Goal: Obtain resource: Obtain resource

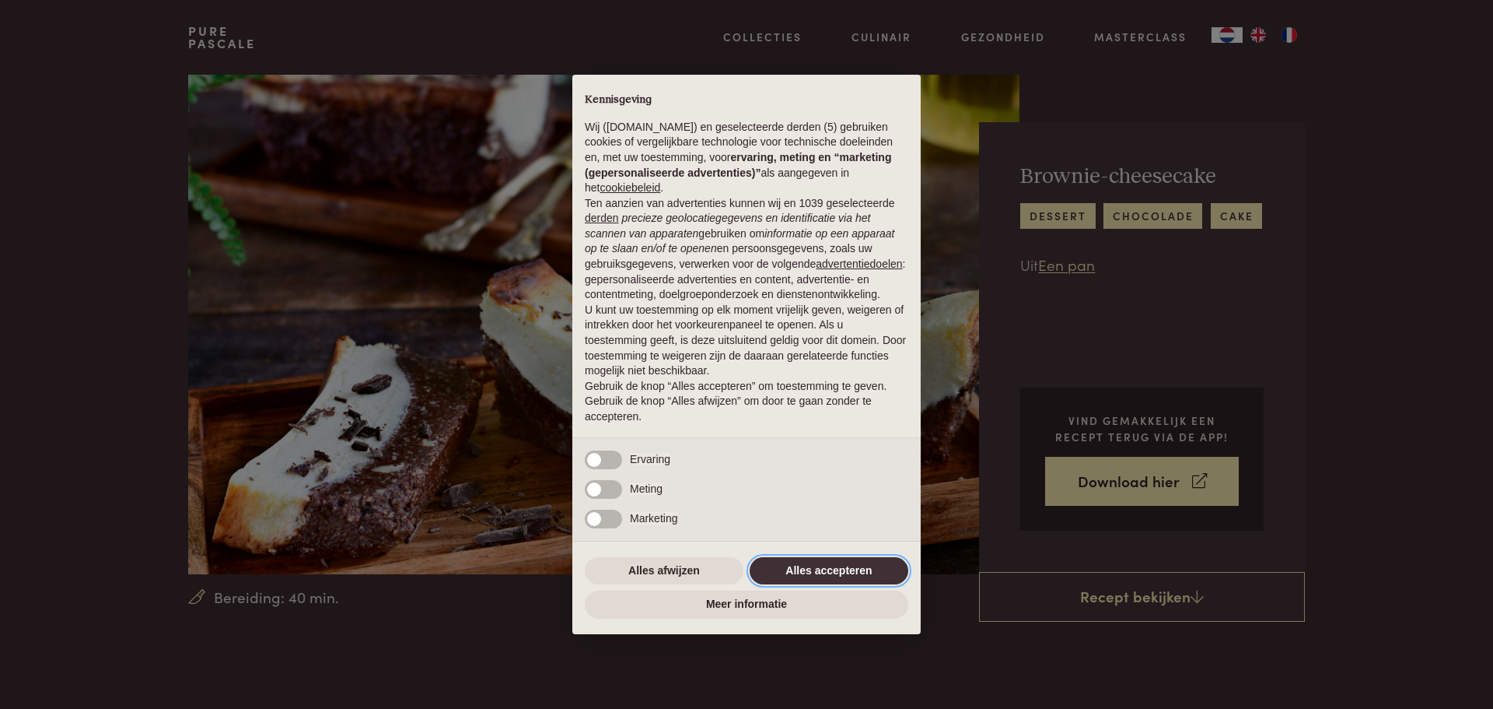
click at [811, 578] on button "Alles accepteren" at bounding box center [829, 571] width 159 height 28
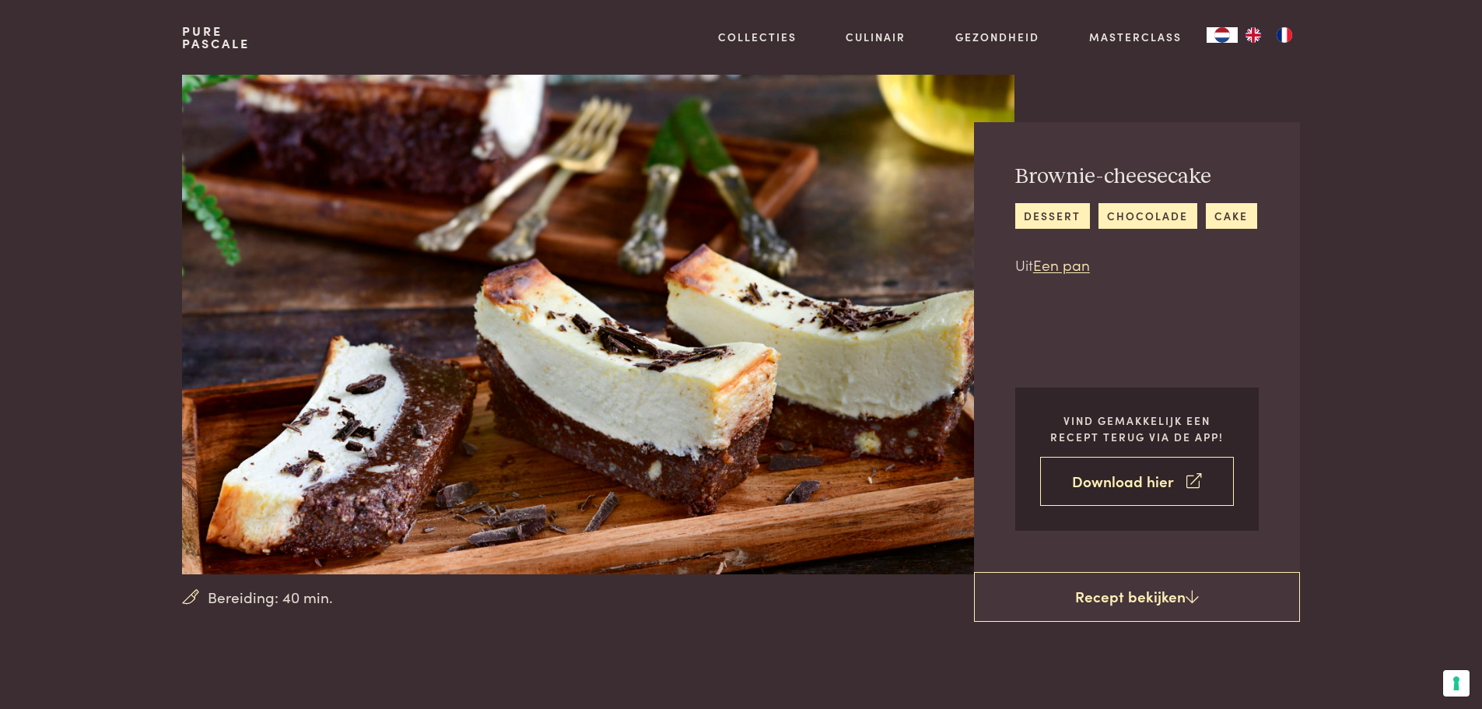
click at [1164, 488] on link "Download hier" at bounding box center [1137, 481] width 194 height 49
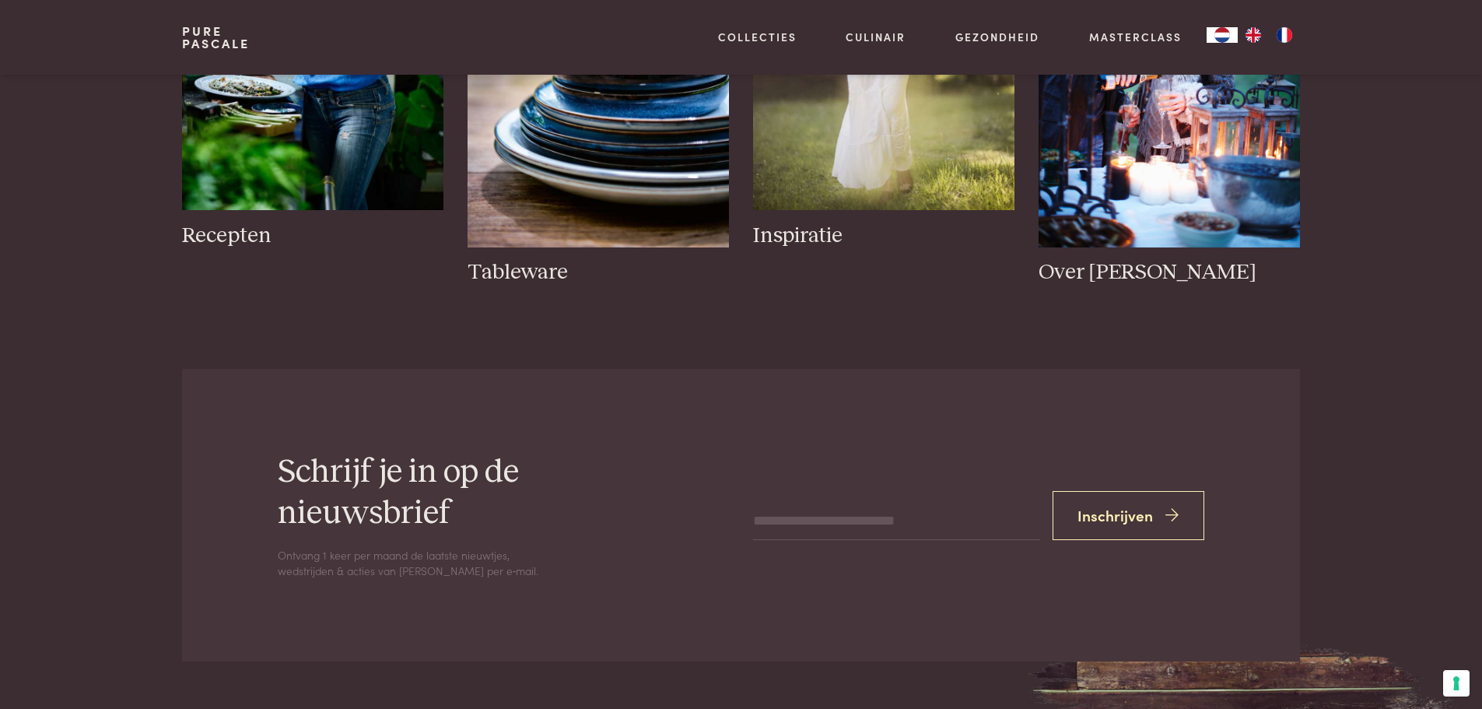
scroll to position [1867, 0]
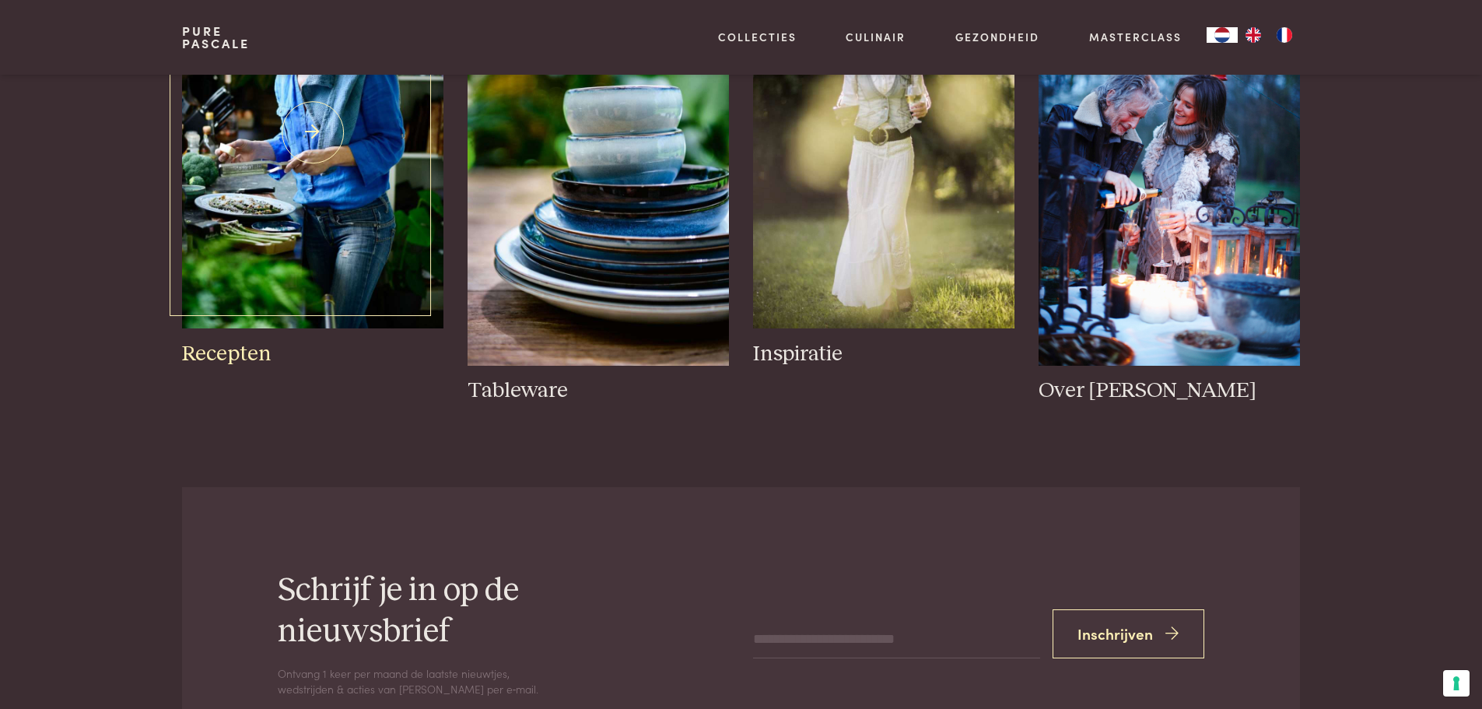
click at [243, 224] on img at bounding box center [312, 132] width 261 height 391
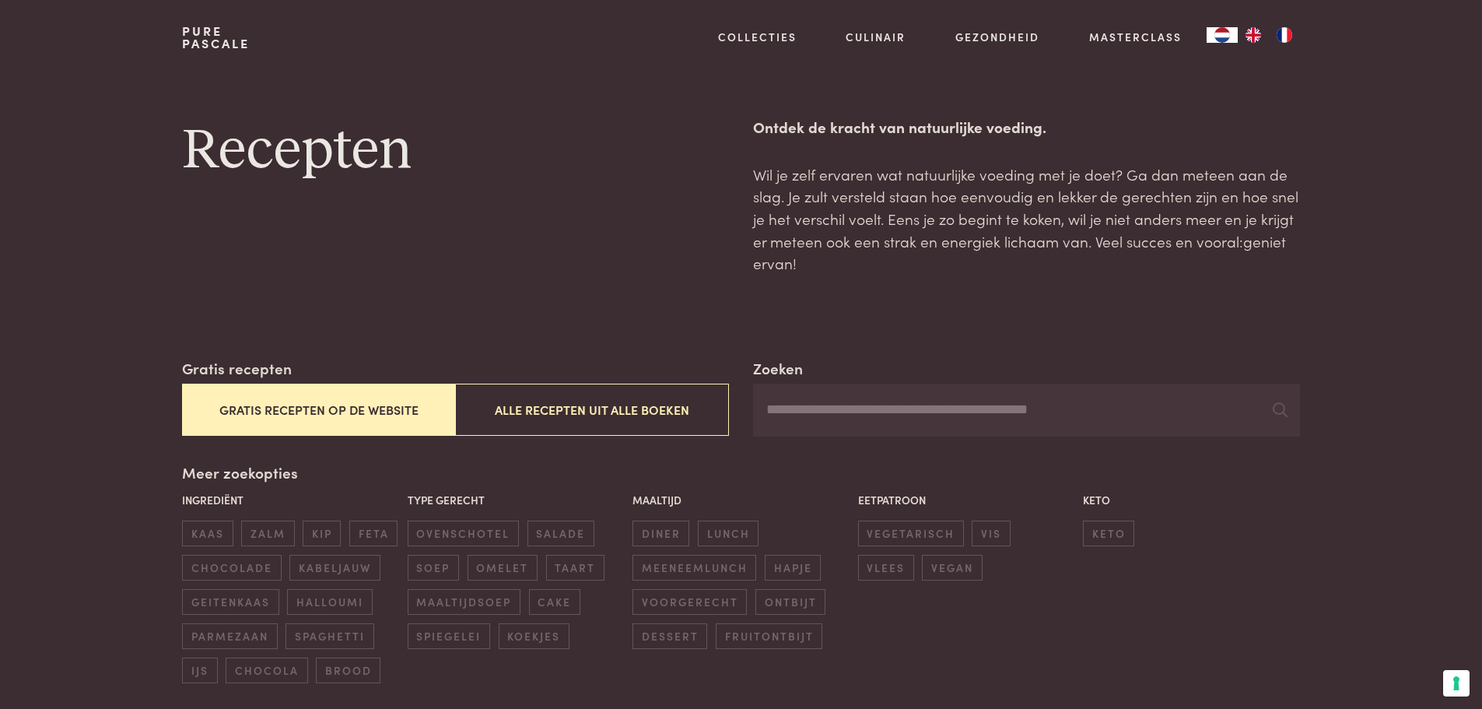
click at [288, 413] on button "Gratis recepten op de website" at bounding box center [318, 409] width 273 height 52
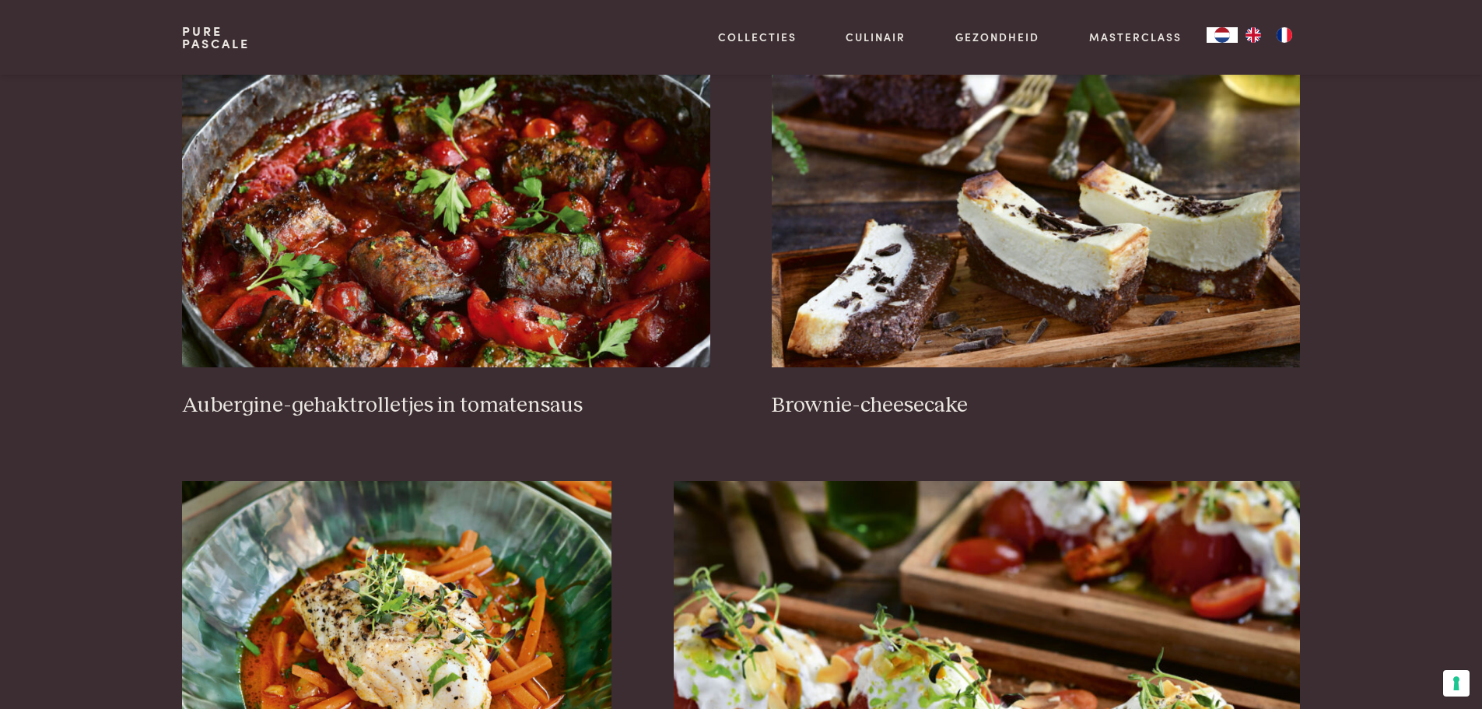
scroll to position [824, 0]
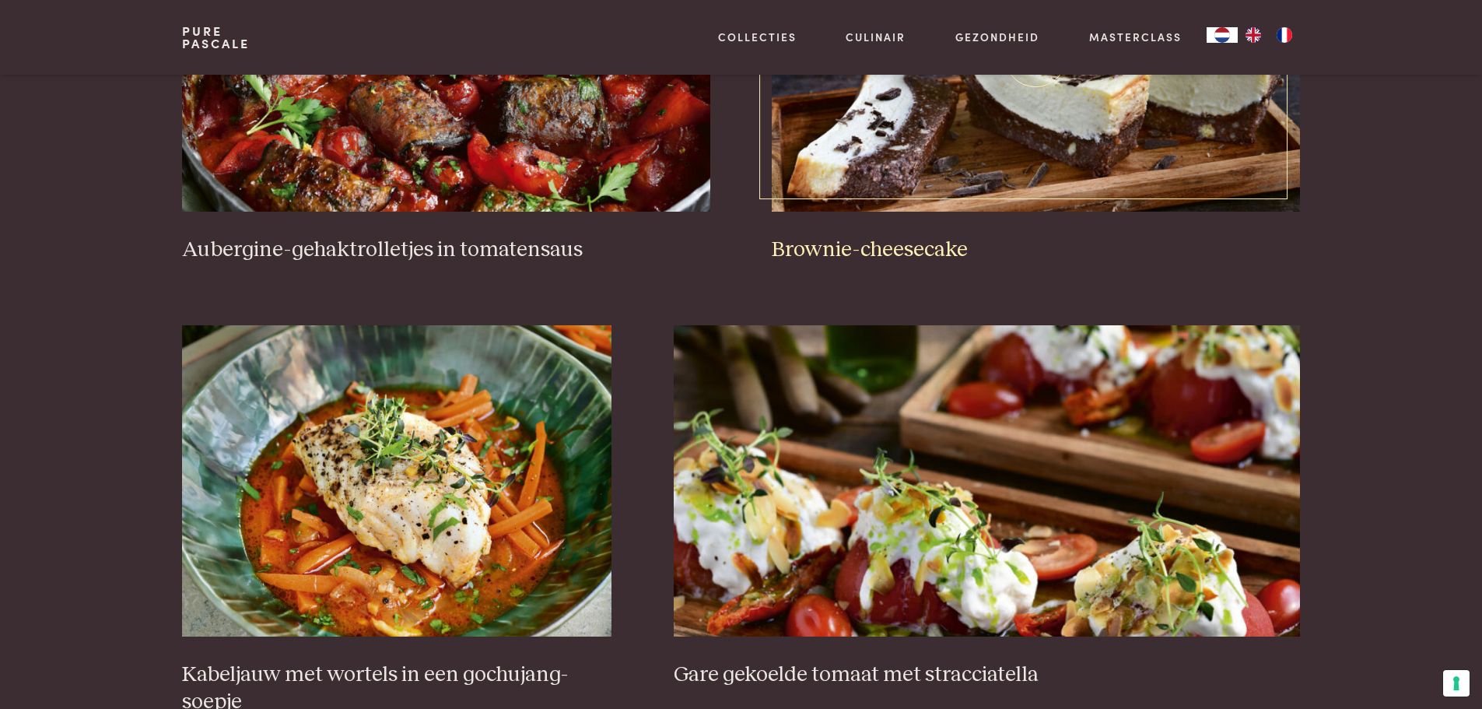
click at [961, 158] on img at bounding box center [1035, 55] width 527 height 311
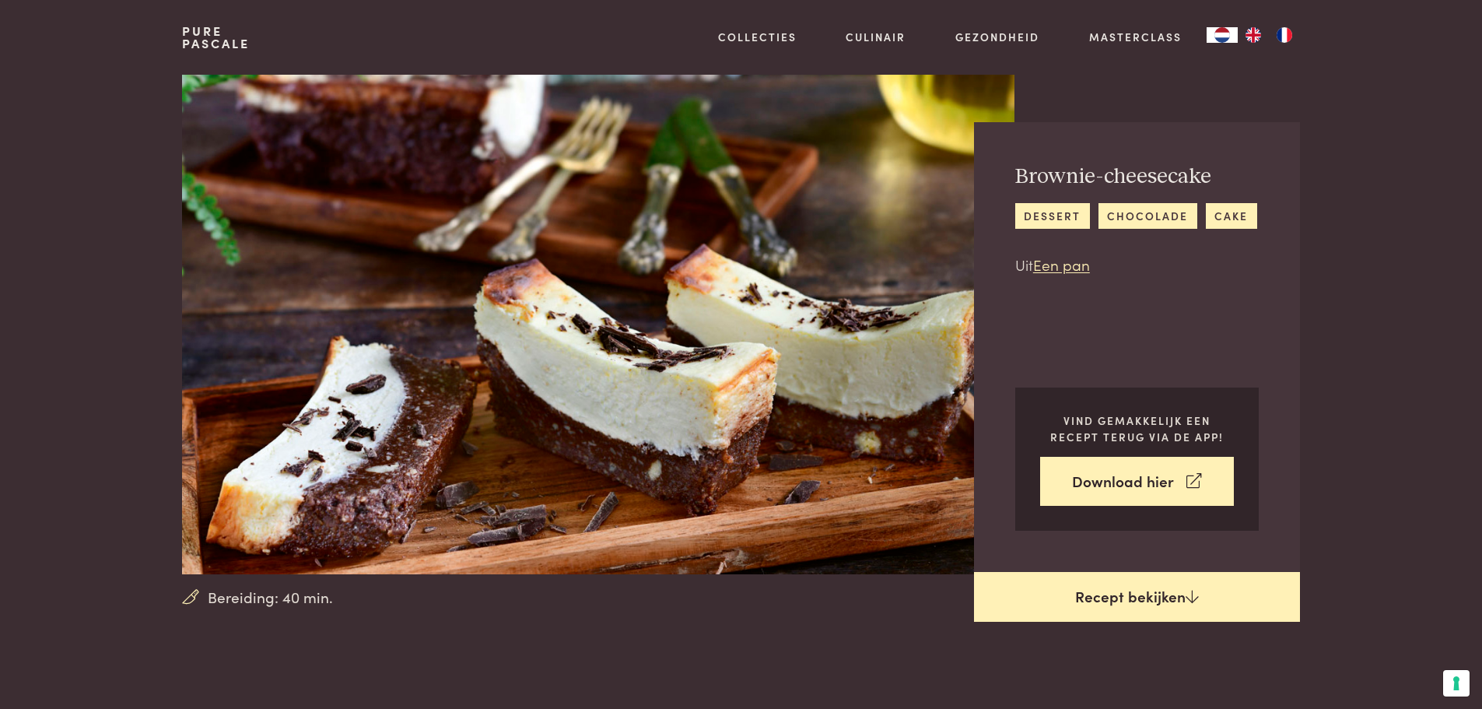
click at [1102, 596] on link "Recept bekijken" at bounding box center [1137, 597] width 326 height 50
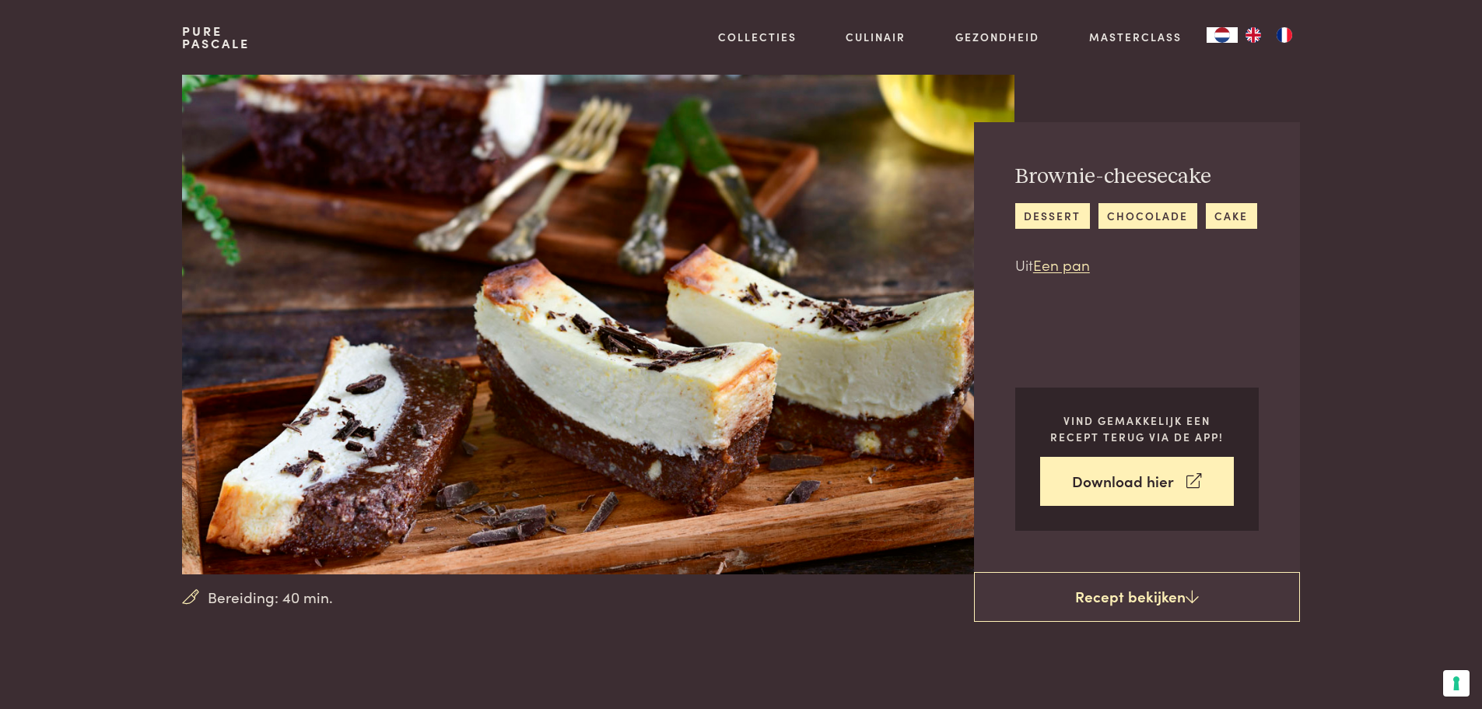
click at [40, 371] on section "Bereiding: 40 min. Brownie-cheesecake dessert [GEOGRAPHIC_DATA] cake Uit Een pa…" at bounding box center [741, 324] width 1482 height 499
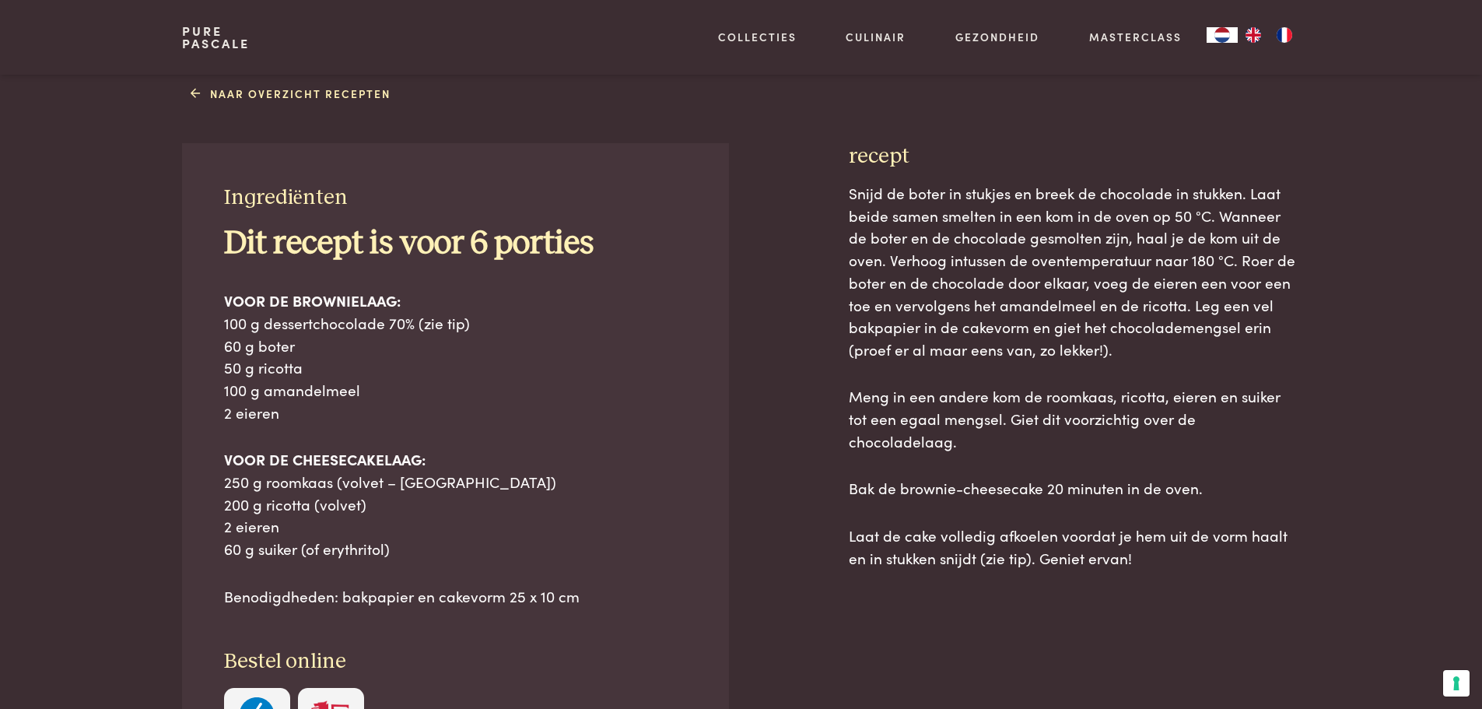
scroll to position [622, 0]
